Goal: Transaction & Acquisition: Purchase product/service

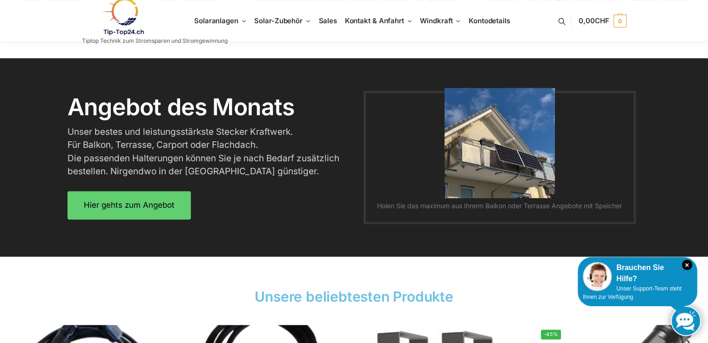
scroll to position [1163, 0]
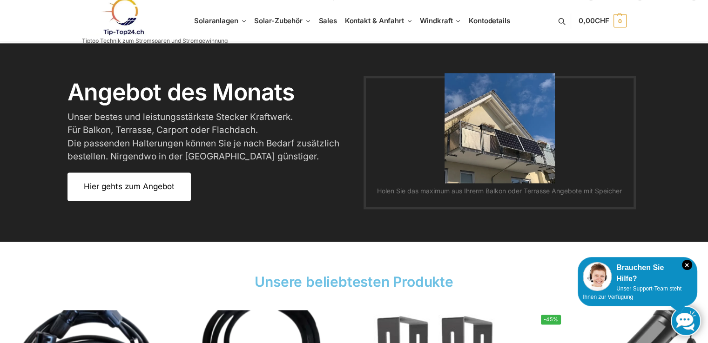
click at [151, 190] on span "Hier gehts zum Angebot" at bounding box center [129, 187] width 91 height 8
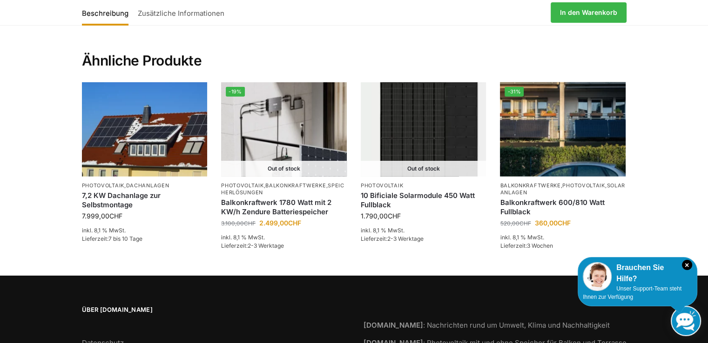
scroll to position [2316, 0]
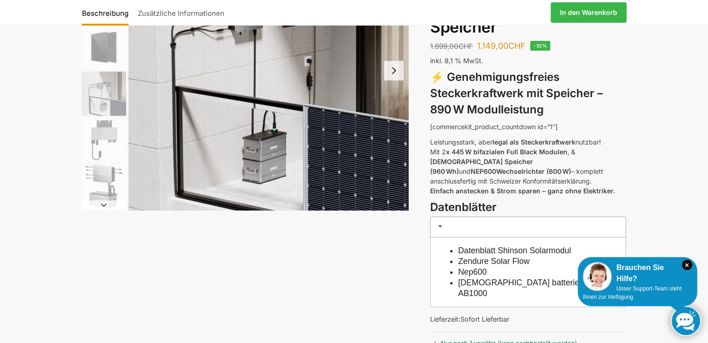
scroll to position [140, 0]
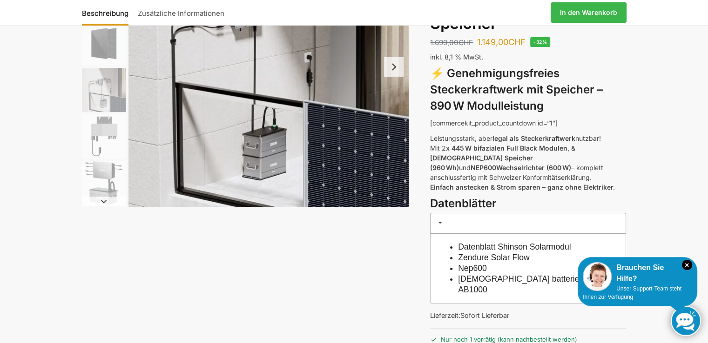
click at [107, 88] on img "4 / 6" at bounding box center [104, 90] width 44 height 44
click at [107, 126] on img "5 / 6" at bounding box center [104, 136] width 44 height 44
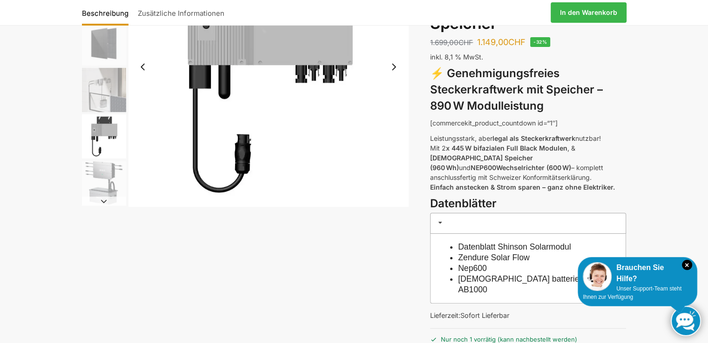
click at [104, 164] on img "6 / 6" at bounding box center [104, 183] width 44 height 44
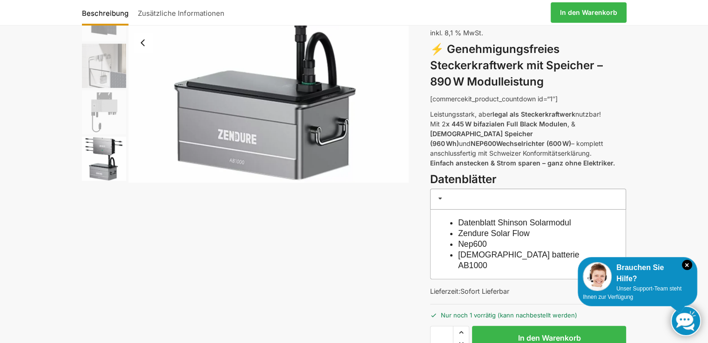
scroll to position [186, 0]
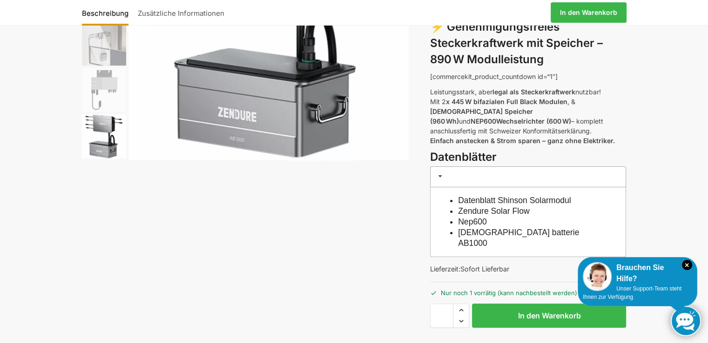
click at [106, 146] on img "6 / 6" at bounding box center [104, 136] width 44 height 44
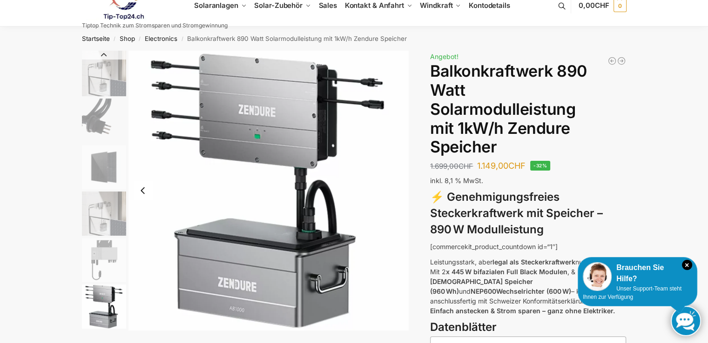
scroll to position [0, 0]
